Goal: Task Accomplishment & Management: Manage account settings

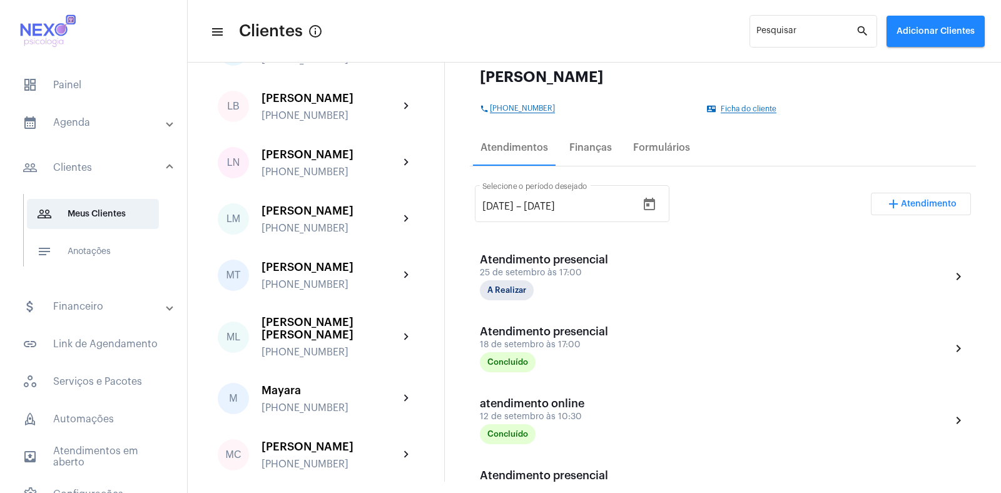
scroll to position [1238, 0]
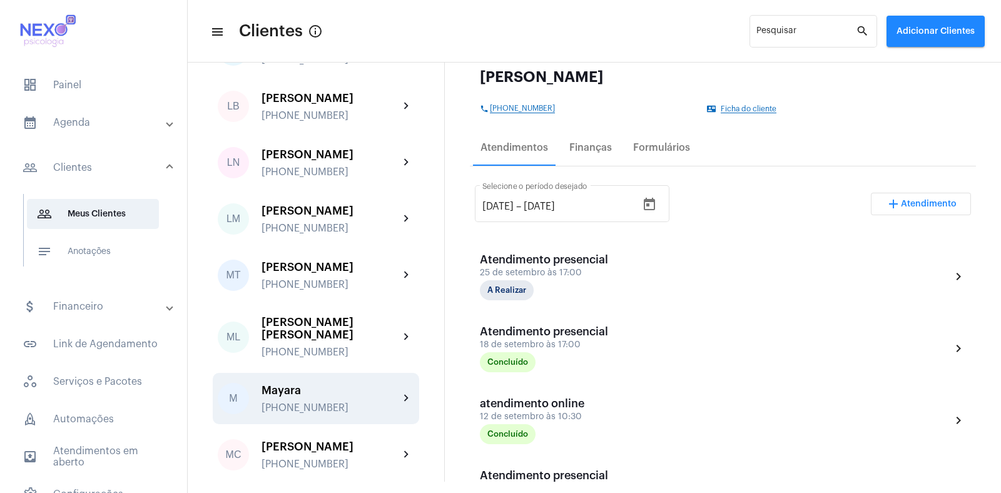
click at [308, 384] on div "Mayara" at bounding box center [330, 390] width 138 height 13
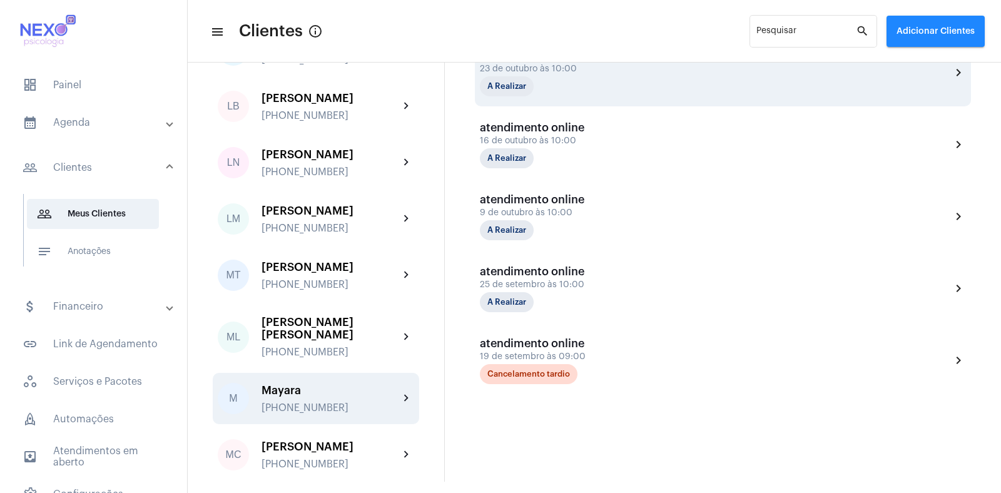
scroll to position [366, 0]
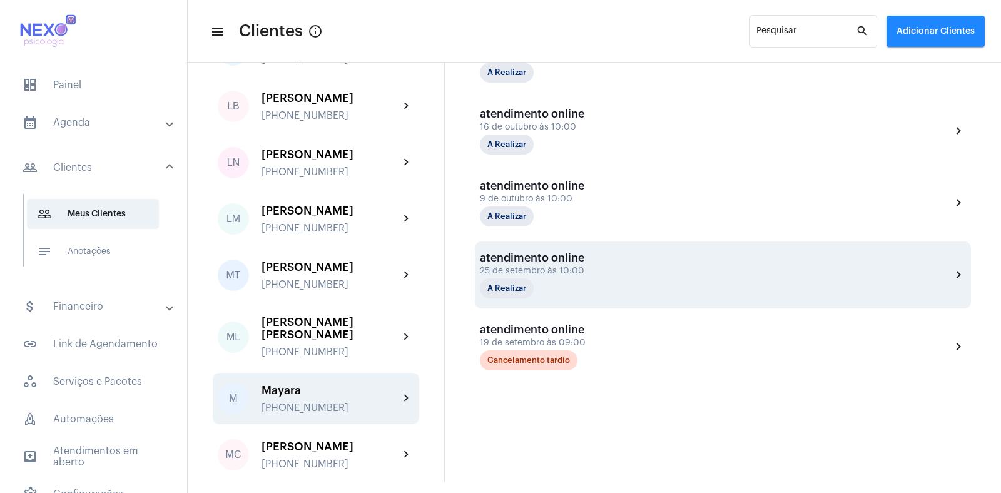
click at [570, 271] on div "25 de setembro às 10:00" at bounding box center [542, 270] width 125 height 9
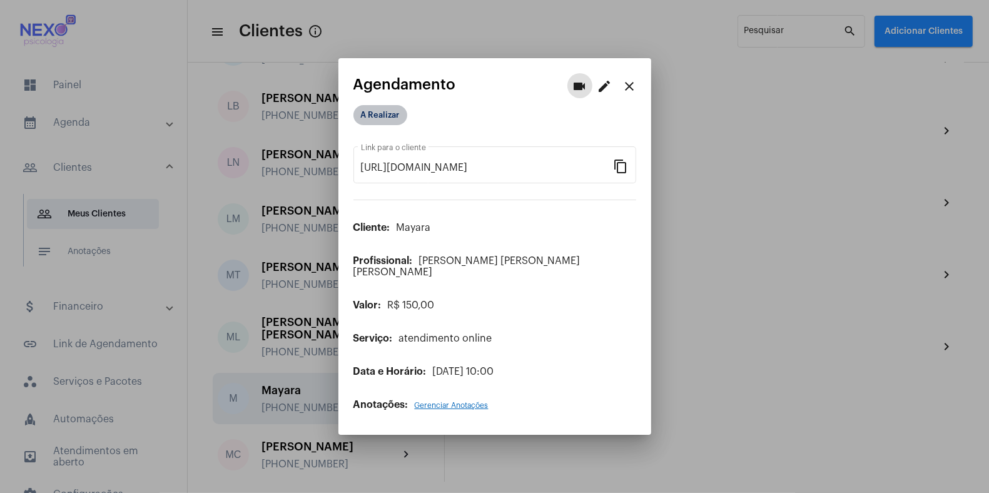
click at [382, 116] on mat-chip "A Realizar" at bounding box center [380, 115] width 54 height 20
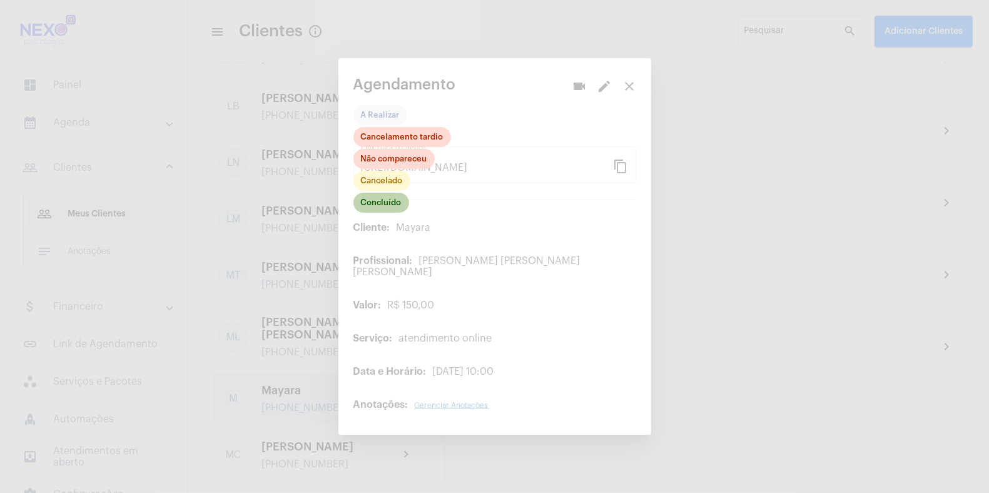
click at [382, 209] on mat-chip "Concluído" at bounding box center [381, 203] width 56 height 20
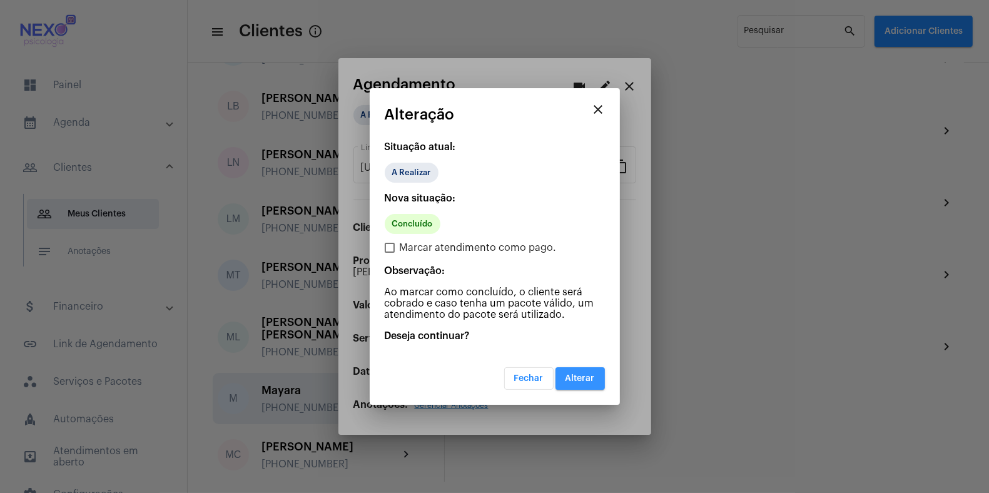
click at [576, 380] on span "Alterar" at bounding box center [579, 378] width 29 height 9
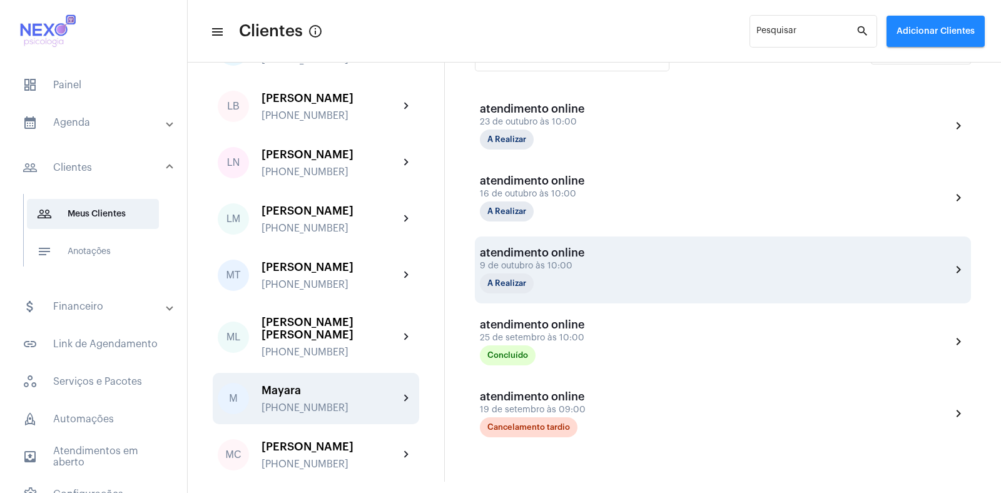
scroll to position [299, 0]
click at [528, 255] on div "atendimento online" at bounding box center [542, 252] width 125 height 13
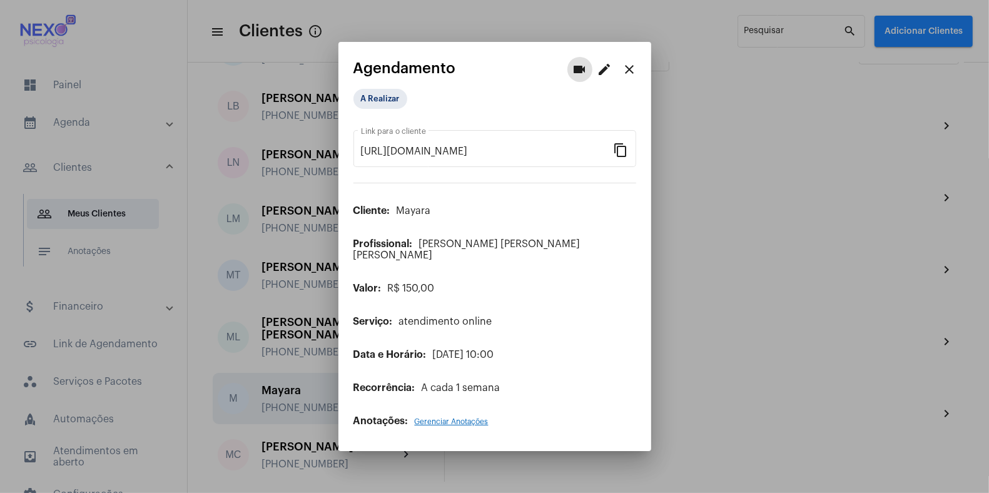
click at [600, 73] on mat-icon "edit" at bounding box center [604, 69] width 15 height 15
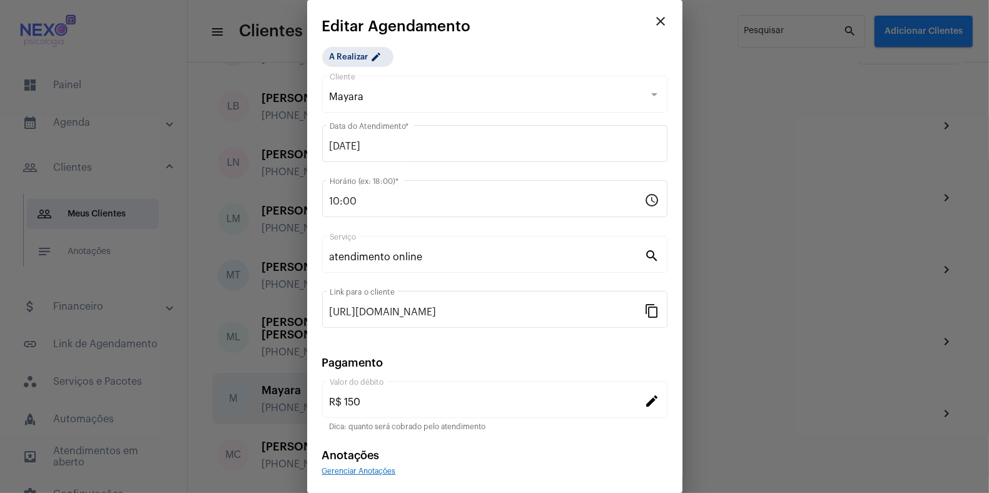
click at [759, 186] on div at bounding box center [494, 246] width 989 height 493
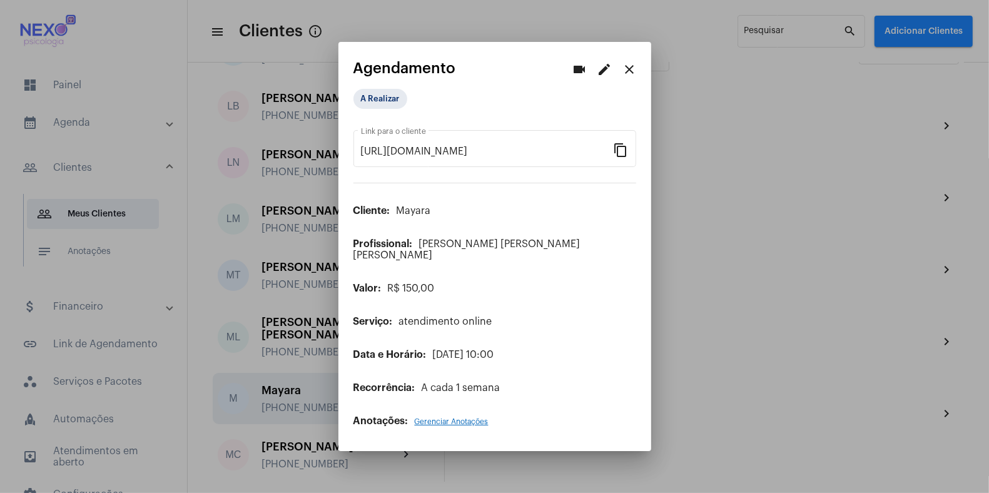
click at [759, 186] on div at bounding box center [494, 246] width 989 height 493
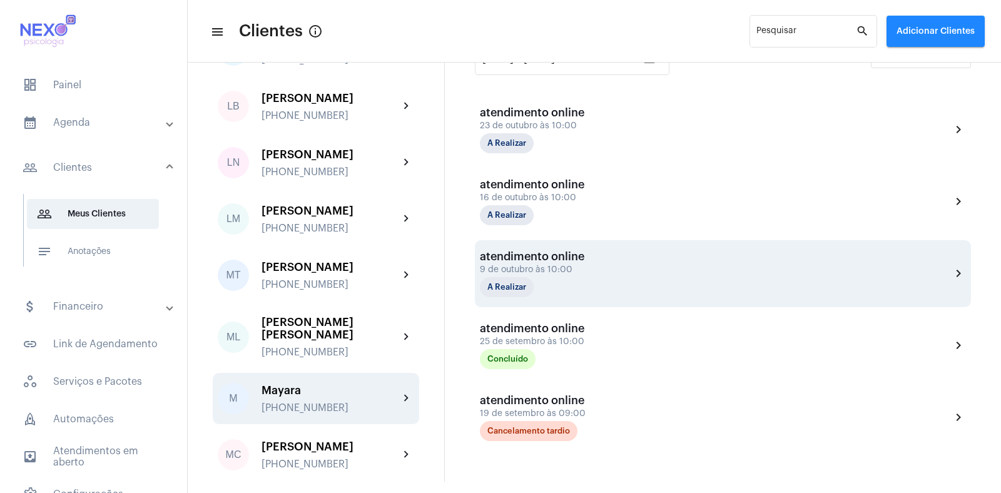
scroll to position [296, 0]
